Goal: Task Accomplishment & Management: Manage account settings

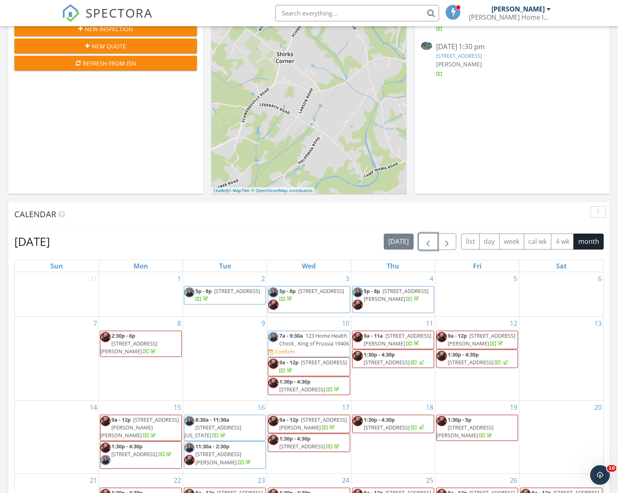
click at [429, 240] on span "button" at bounding box center [428, 242] width 10 height 10
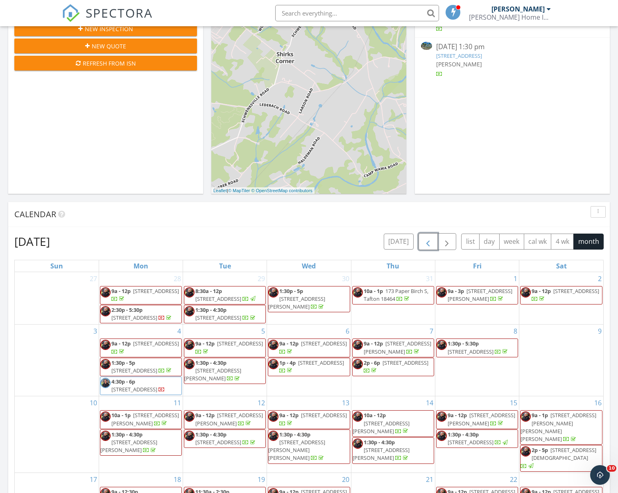
click at [429, 240] on span "button" at bounding box center [428, 242] width 10 height 10
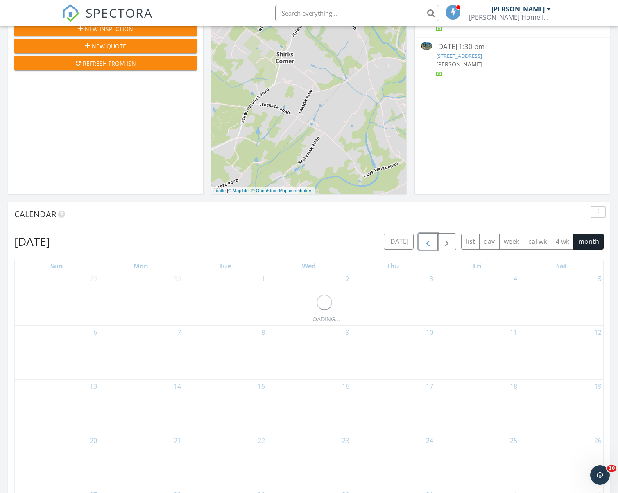
click at [429, 240] on span "button" at bounding box center [428, 242] width 10 height 10
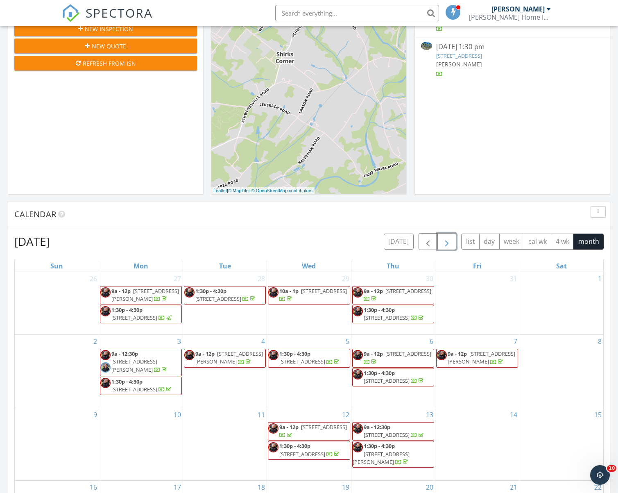
click at [449, 239] on span "button" at bounding box center [447, 242] width 10 height 10
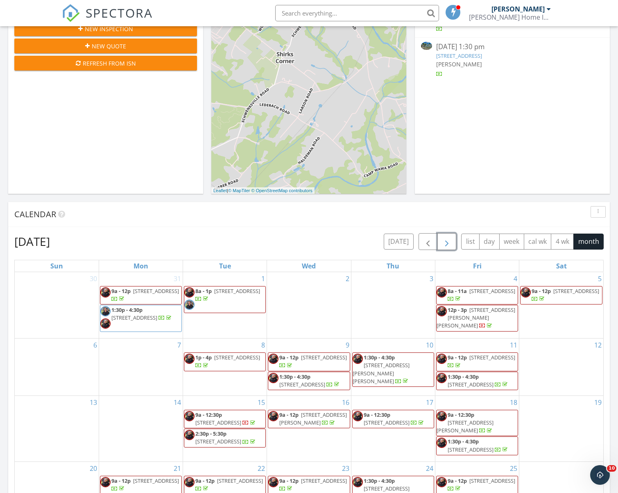
click at [449, 239] on span "button" at bounding box center [447, 242] width 10 height 10
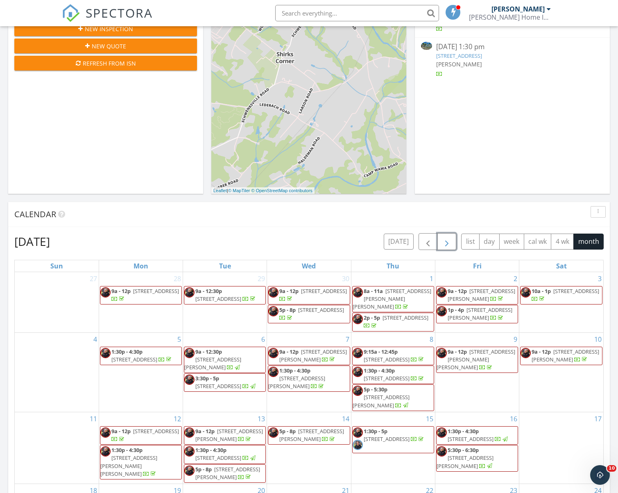
click at [449, 239] on span "button" at bounding box center [447, 242] width 10 height 10
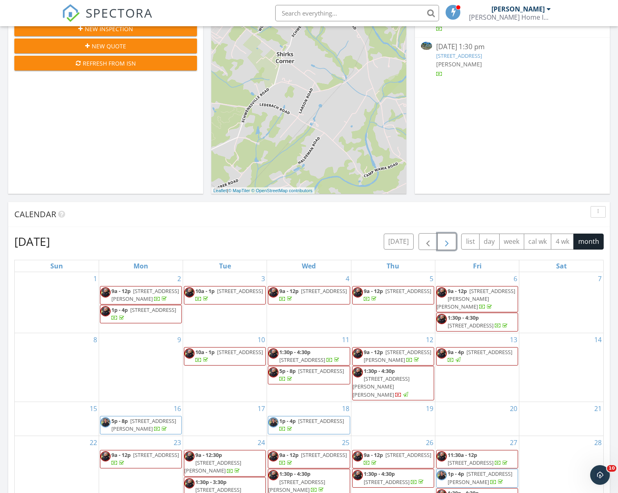
click at [449, 239] on span "button" at bounding box center [447, 242] width 10 height 10
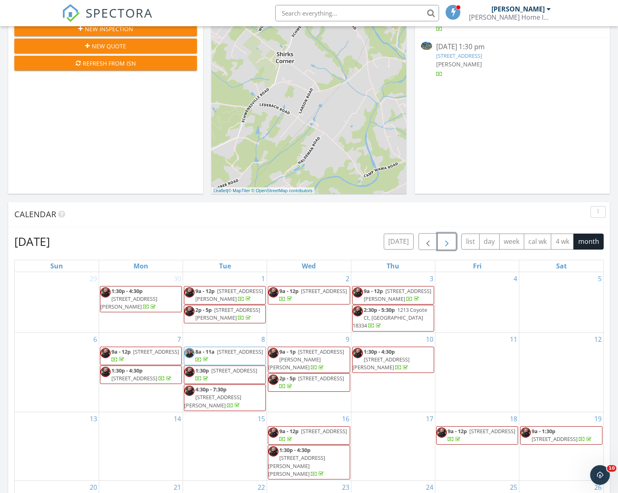
click at [449, 239] on span "button" at bounding box center [447, 242] width 10 height 10
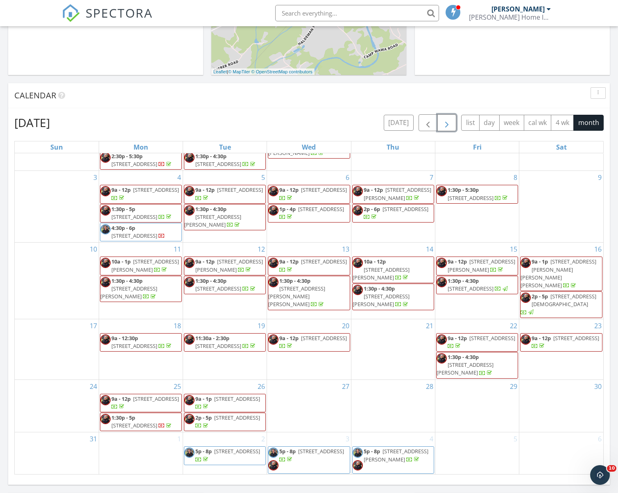
scroll to position [330, 0]
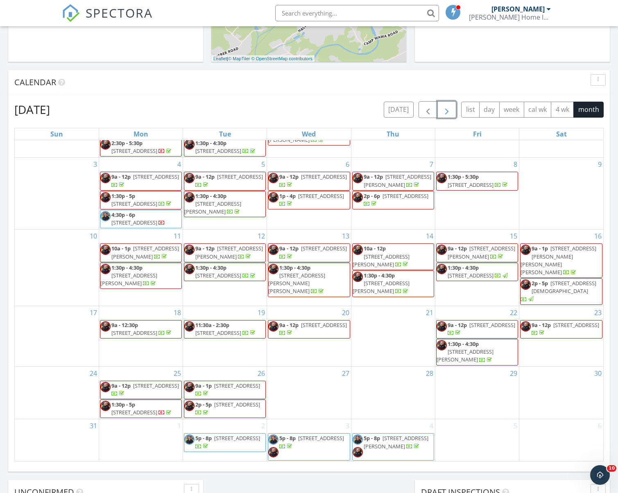
click at [450, 109] on span "button" at bounding box center [447, 110] width 10 height 10
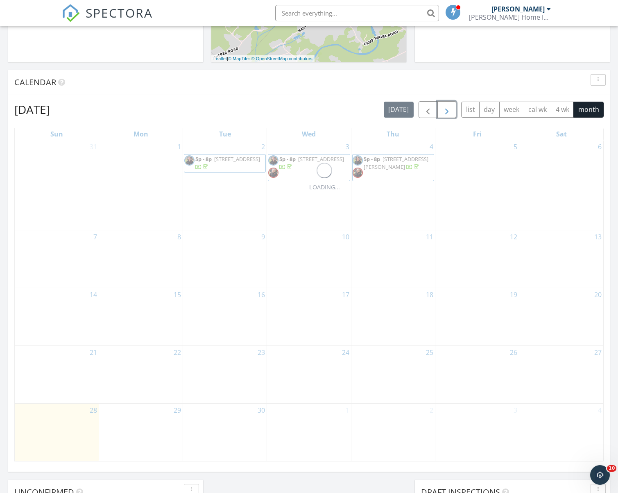
scroll to position [0, 0]
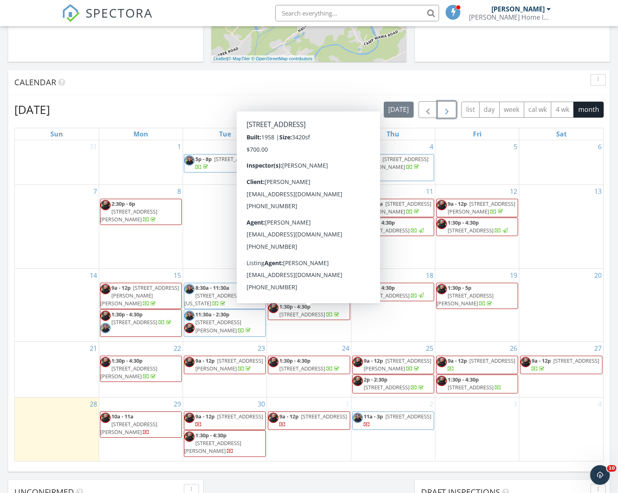
click at [313, 318] on span "1413 Autumn Rd, Jenkentown 19046" at bounding box center [302, 313] width 46 height 7
